Goal: Find contact information: Find contact information

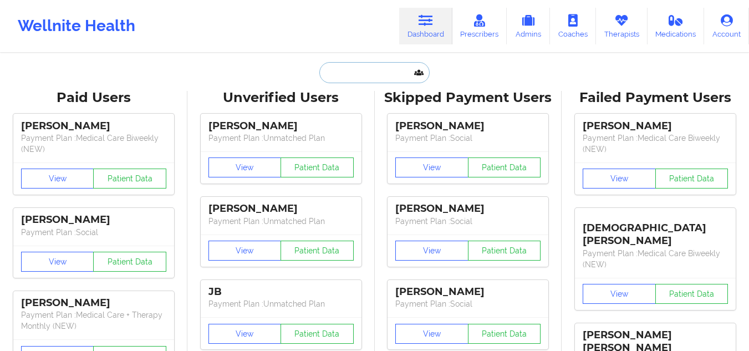
click at [391, 67] on input "text" at bounding box center [374, 72] width 110 height 21
paste input "[EMAIL_ADDRESS][DOMAIN_NAME]"
type input "[EMAIL_ADDRESS][DOMAIN_NAME]"
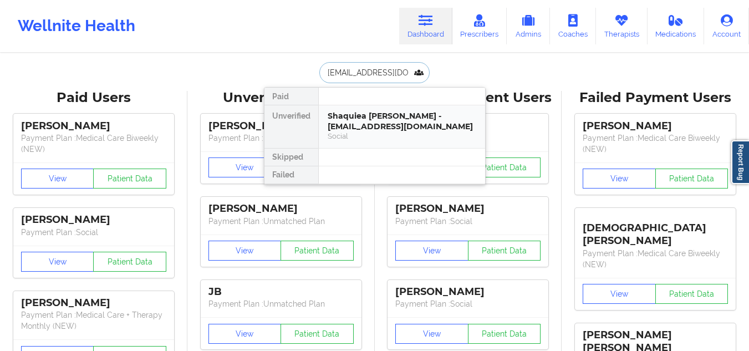
click at [348, 109] on div "Shaquiea [PERSON_NAME] - [EMAIL_ADDRESS][DOMAIN_NAME] Social" at bounding box center [402, 126] width 166 height 43
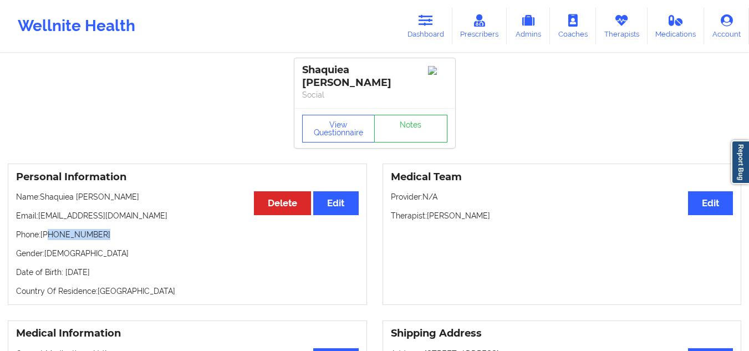
drag, startPoint x: 101, startPoint y: 224, endPoint x: 48, endPoint y: 226, distance: 53.3
click at [48, 229] on p "Phone: [PHONE_NUMBER]" at bounding box center [187, 234] width 343 height 11
copy p "[PHONE_NUMBER]"
click at [431, 28] on link "Dashboard" at bounding box center [425, 26] width 53 height 37
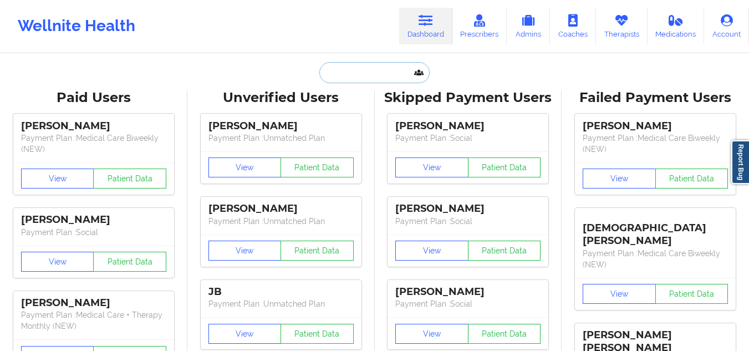
click at [372, 70] on input "text" at bounding box center [374, 72] width 110 height 21
paste input "[PERSON_NAME][EMAIL_ADDRESS][PERSON_NAME][DOMAIN_NAME]"
type input "[PERSON_NAME][EMAIL_ADDRESS][PERSON_NAME][DOMAIN_NAME]"
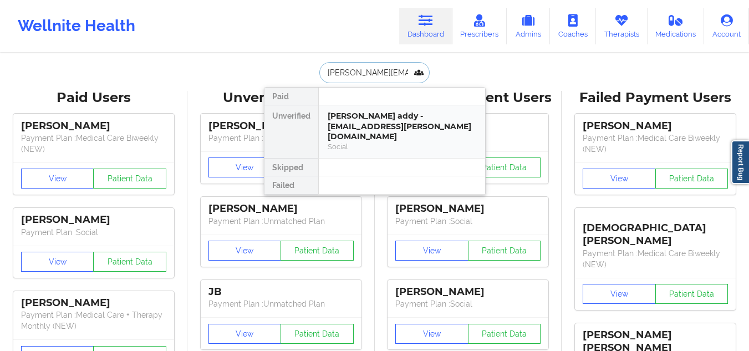
click at [364, 124] on div "[PERSON_NAME] addy - [EMAIL_ADDRESS][PERSON_NAME][DOMAIN_NAME]" at bounding box center [402, 126] width 149 height 31
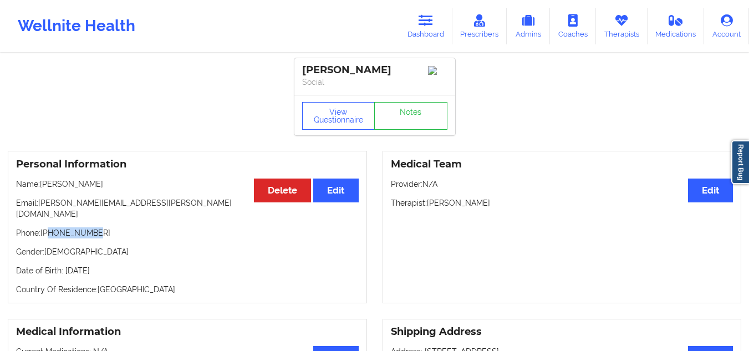
drag, startPoint x: 101, startPoint y: 226, endPoint x: 49, endPoint y: 227, distance: 52.1
click at [49, 227] on p "Phone: [PHONE_NUMBER]" at bounding box center [187, 232] width 343 height 11
copy p "7185065383"
click at [419, 18] on link "Dashboard" at bounding box center [425, 26] width 53 height 37
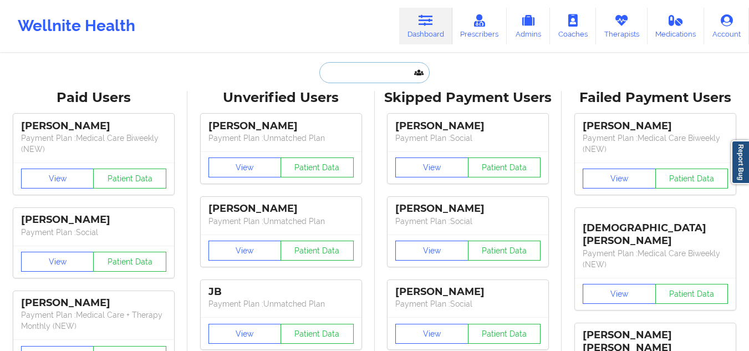
click at [364, 73] on input "text" at bounding box center [374, 72] width 110 height 21
paste input "Fatma Eris"
type input "Fatma Eris"
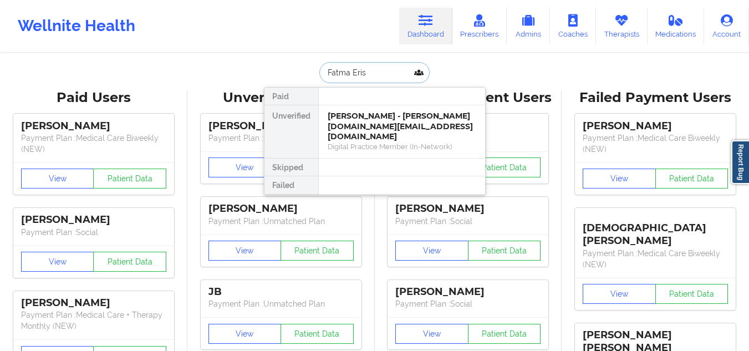
click at [354, 142] on div "Digital Practice Member (In-Network)" at bounding box center [402, 146] width 149 height 9
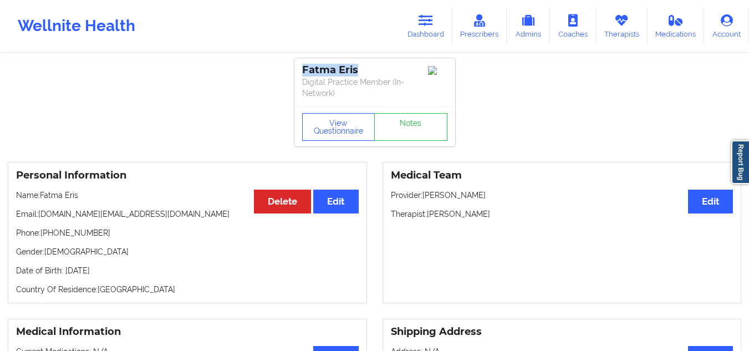
drag, startPoint x: 362, startPoint y: 69, endPoint x: 290, endPoint y: 75, distance: 71.7
copy div "Fatma Eris"
drag, startPoint x: 91, startPoint y: 235, endPoint x: 50, endPoint y: 231, distance: 41.2
click at [50, 231] on p "Phone: [PHONE_NUMBER]" at bounding box center [187, 232] width 343 height 11
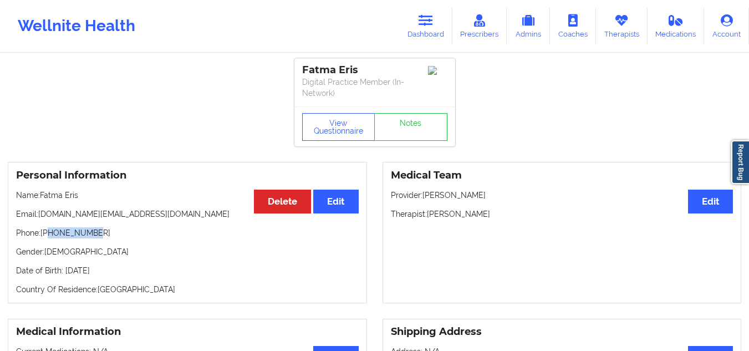
copy p "2819284228"
click at [328, 126] on button "View Questionnaire" at bounding box center [338, 127] width 73 height 28
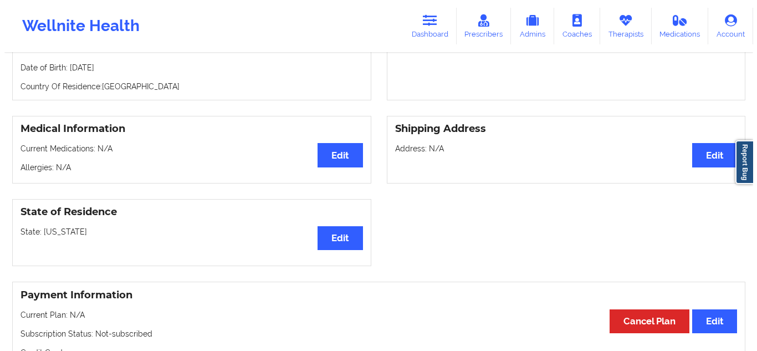
scroll to position [239, 0]
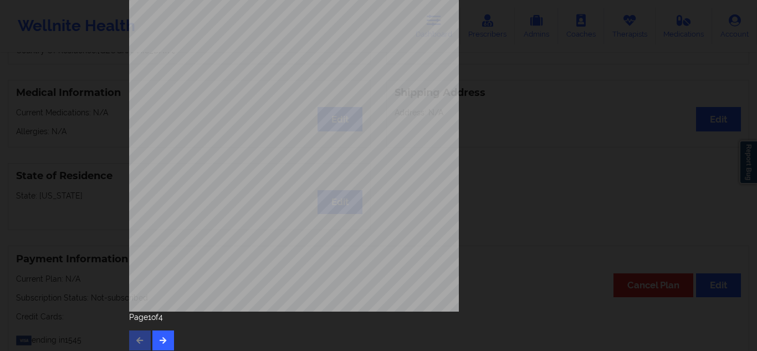
scroll to position [178, 0]
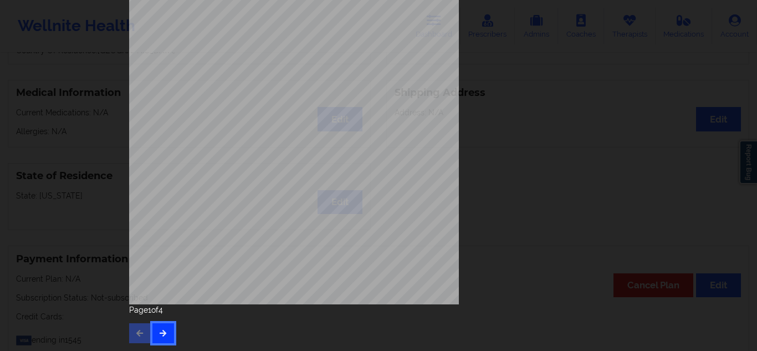
click at [160, 327] on button "button" at bounding box center [163, 333] width 22 height 20
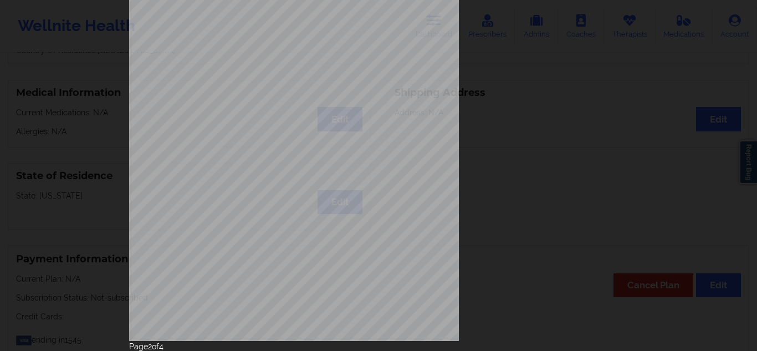
scroll to position [175, 0]
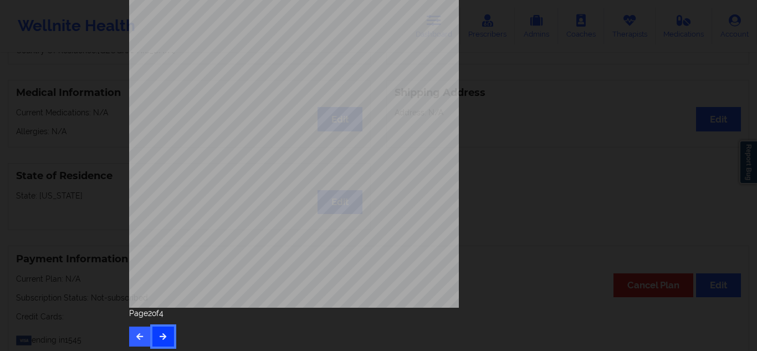
click at [159, 335] on icon "button" at bounding box center [163, 336] width 9 height 7
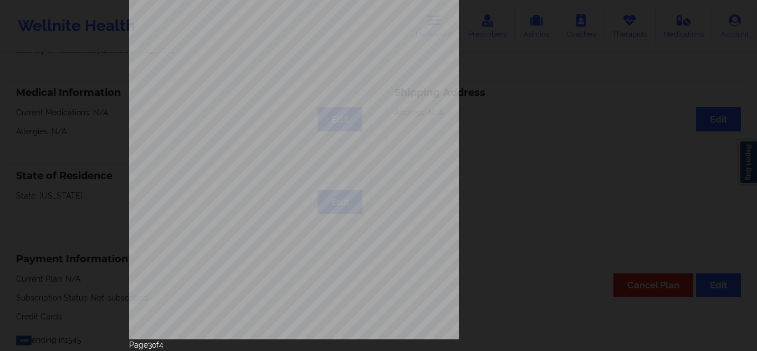
scroll to position [178, 0]
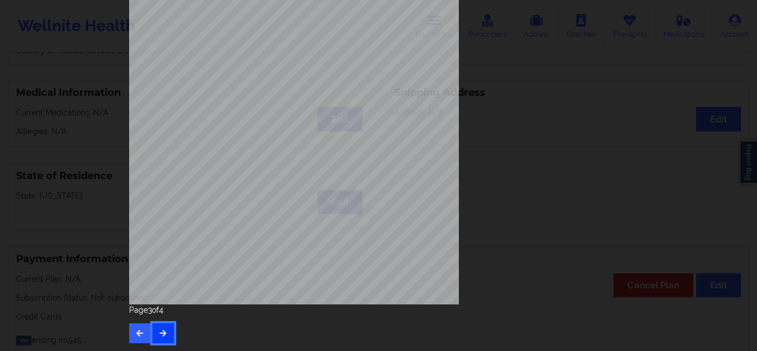
click at [161, 337] on button "button" at bounding box center [163, 333] width 22 height 20
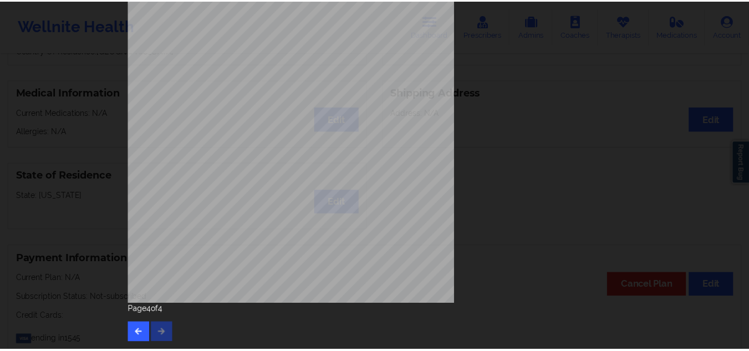
scroll to position [0, 0]
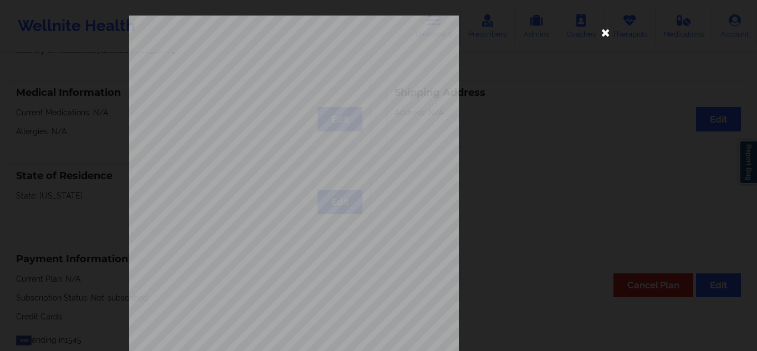
click at [598, 37] on icon at bounding box center [606, 32] width 18 height 18
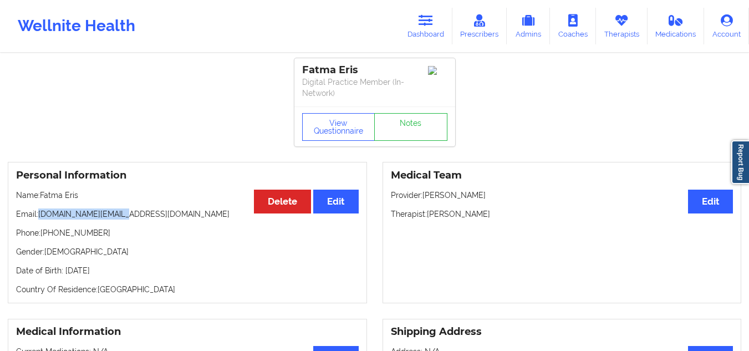
drag, startPoint x: 121, startPoint y: 215, endPoint x: 40, endPoint y: 214, distance: 80.4
click at [40, 214] on p "Email: [DOMAIN_NAME][EMAIL_ADDRESS][DOMAIN_NAME]" at bounding box center [187, 214] width 343 height 11
copy p "[DOMAIN_NAME][EMAIL_ADDRESS][DOMAIN_NAME]"
click at [337, 124] on button "View Questionnaire" at bounding box center [338, 127] width 73 height 28
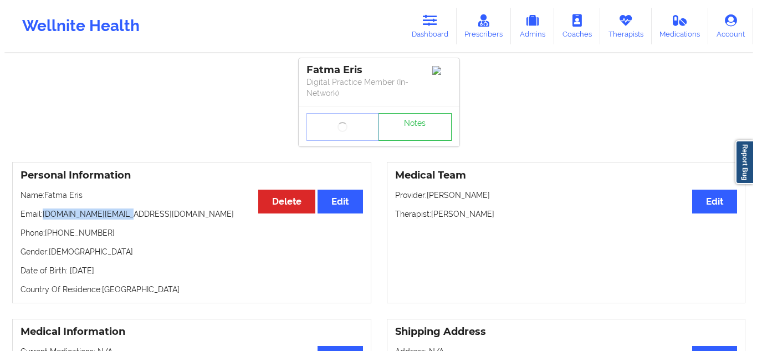
scroll to position [338, 0]
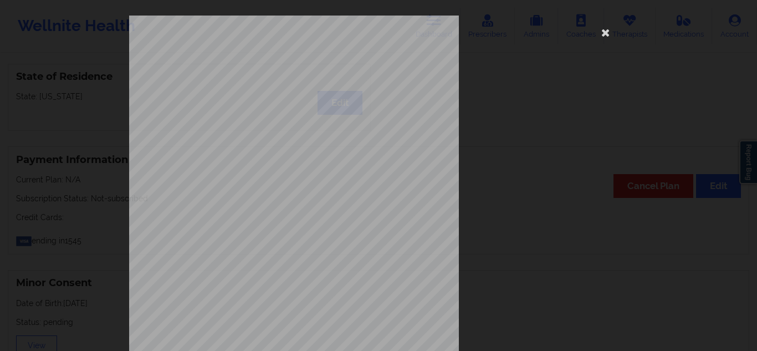
drag, startPoint x: 750, startPoint y: 87, endPoint x: 736, endPoint y: 149, distance: 63.6
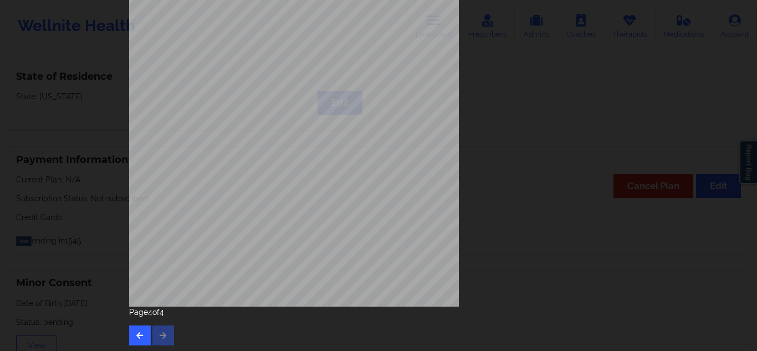
scroll to position [178, 0]
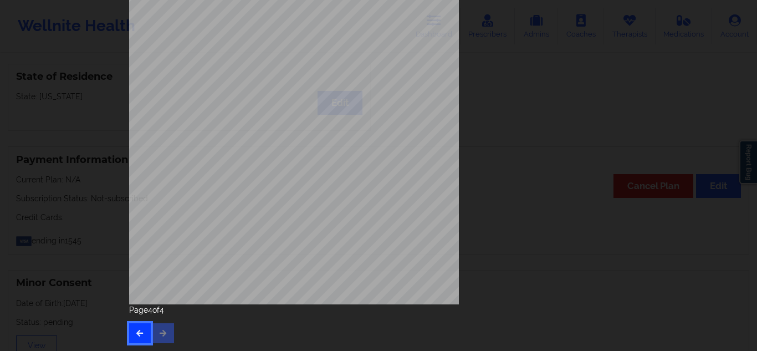
click at [138, 335] on icon "button" at bounding box center [139, 332] width 9 height 7
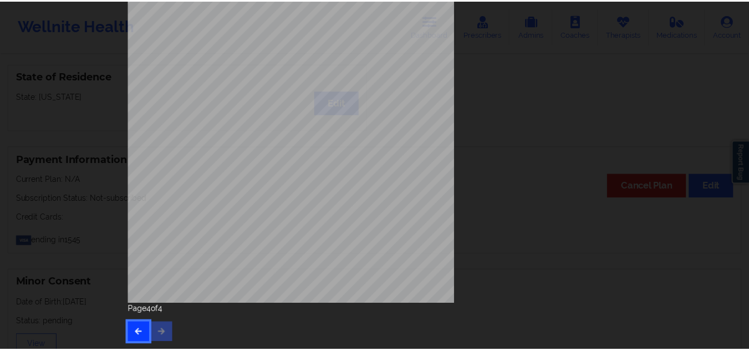
scroll to position [0, 0]
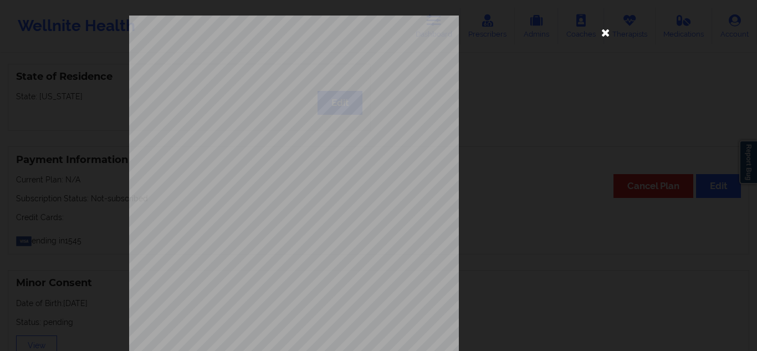
click at [598, 28] on icon at bounding box center [606, 32] width 18 height 18
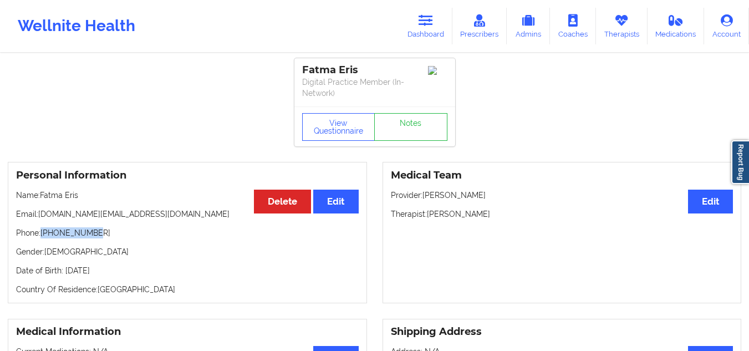
drag, startPoint x: 92, startPoint y: 231, endPoint x: 42, endPoint y: 233, distance: 50.5
click at [42, 233] on p "Phone: [PHONE_NUMBER]" at bounding box center [187, 232] width 343 height 11
copy p "2819284228"
drag, startPoint x: 78, startPoint y: 198, endPoint x: 40, endPoint y: 195, distance: 38.4
click at [40, 195] on p "Name: [PERSON_NAME]" at bounding box center [187, 195] width 343 height 11
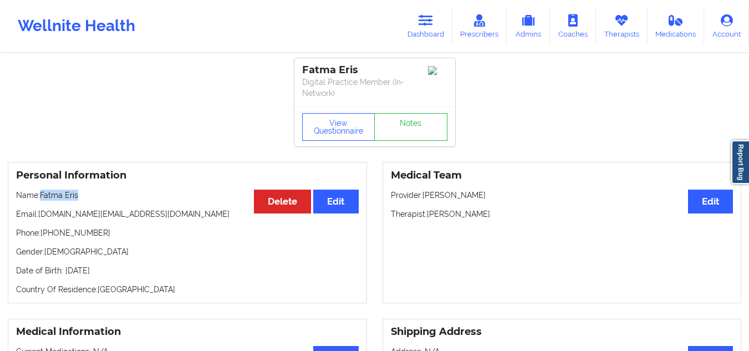
copy p "Fatma Eris"
drag, startPoint x: 481, startPoint y: 207, endPoint x: 390, endPoint y: 201, distance: 91.1
click at [390, 201] on div "Medical Team Edit Provider: [PERSON_NAME] Therapist: [PERSON_NAME]" at bounding box center [562, 232] width 359 height 141
copy p "Therapist: [PERSON_NAME]"
